Goal: Transaction & Acquisition: Purchase product/service

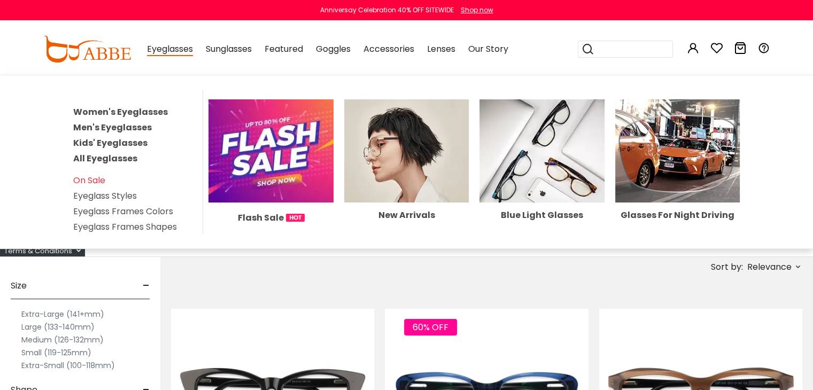
click at [172, 54] on span "Eyeglasses" at bounding box center [170, 49] width 46 height 13
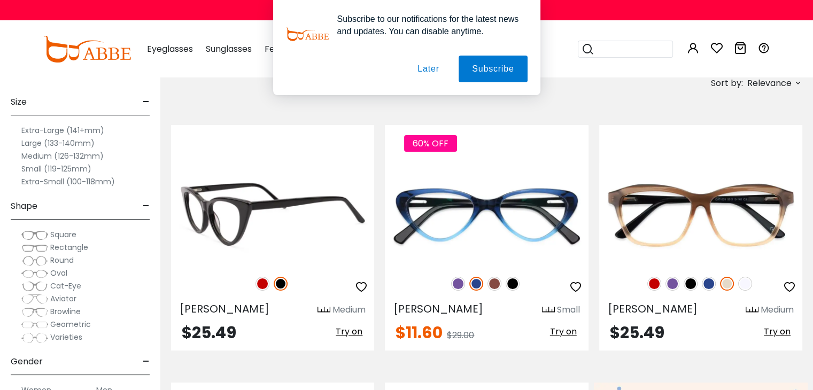
scroll to position [186, 0]
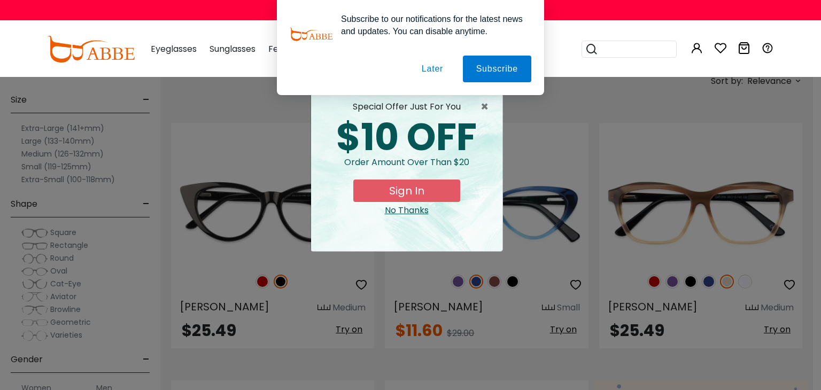
click at [434, 67] on button "Later" at bounding box center [432, 69] width 48 height 27
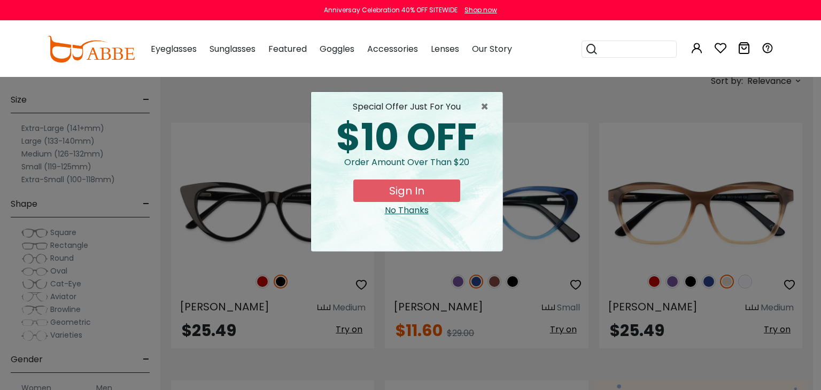
click at [404, 212] on div "No Thanks" at bounding box center [406, 210] width 174 height 13
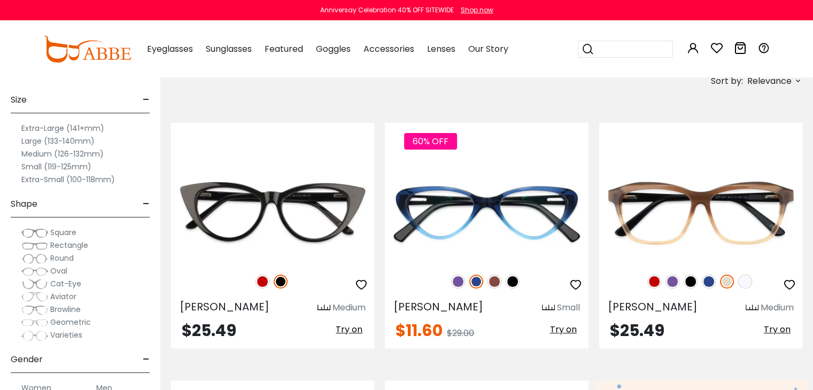
click at [51, 127] on label "Extra-Large (141+mm)" at bounding box center [62, 128] width 83 height 13
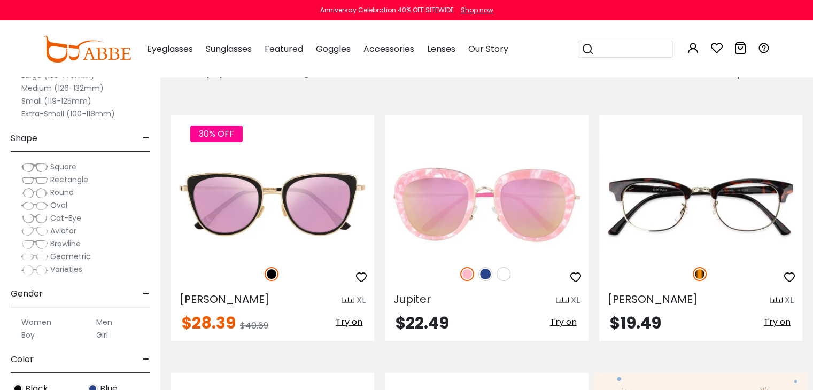
scroll to position [201, 0]
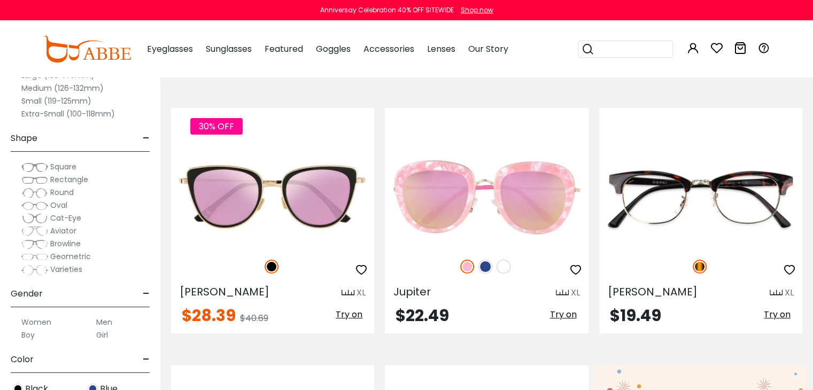
click at [77, 177] on span "Rectangle" at bounding box center [69, 179] width 38 height 11
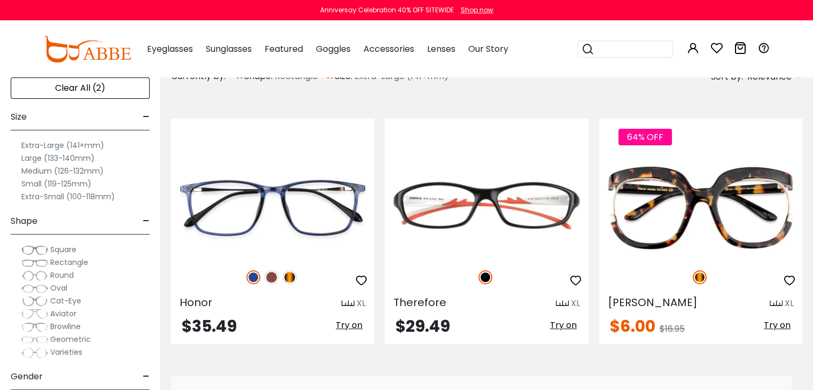
scroll to position [186, 0]
